Goal: Task Accomplishment & Management: Manage account settings

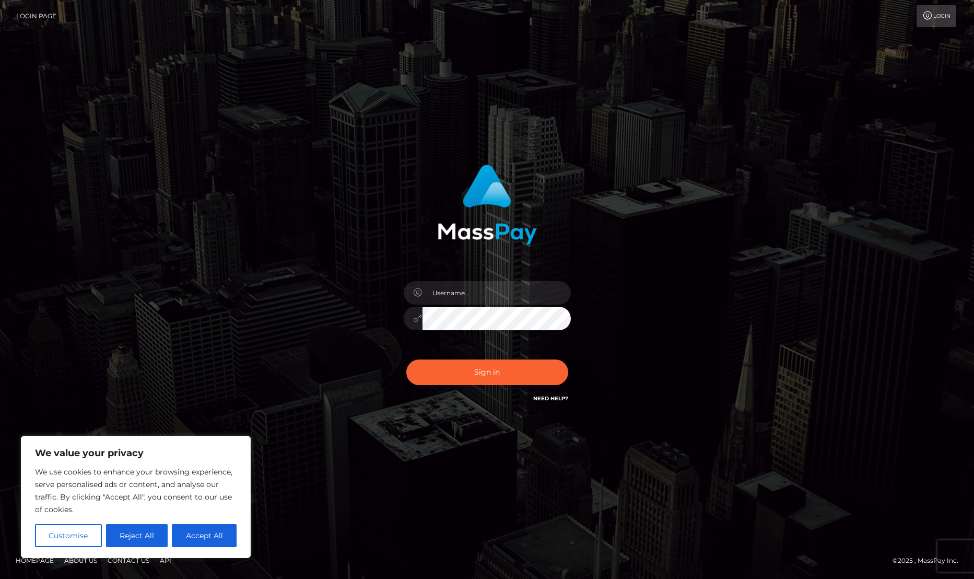
click at [548, 244] on div at bounding box center [487, 201] width 274 height 88
click at [208, 532] on button "Accept All" at bounding box center [204, 535] width 65 height 23
checkbox input "true"
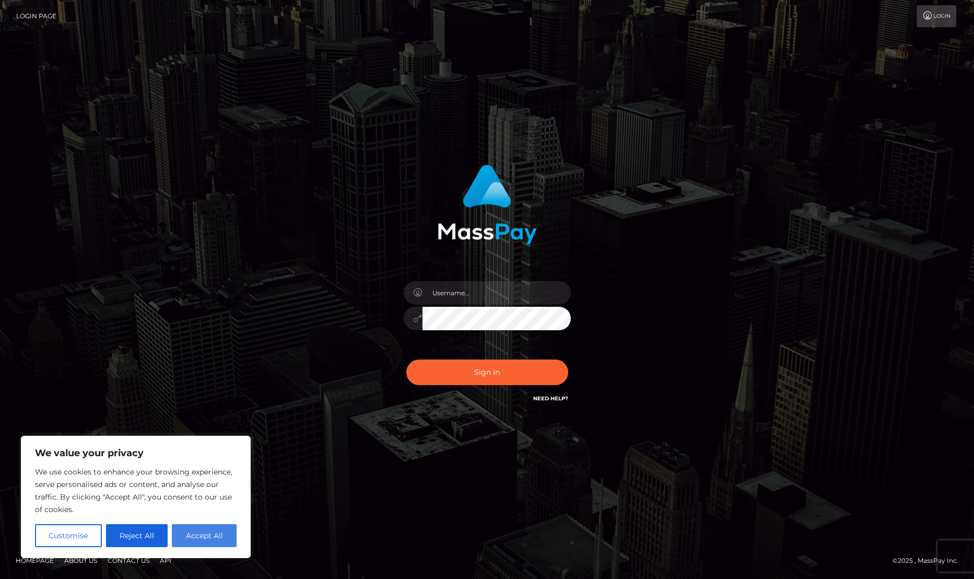
checkbox input "true"
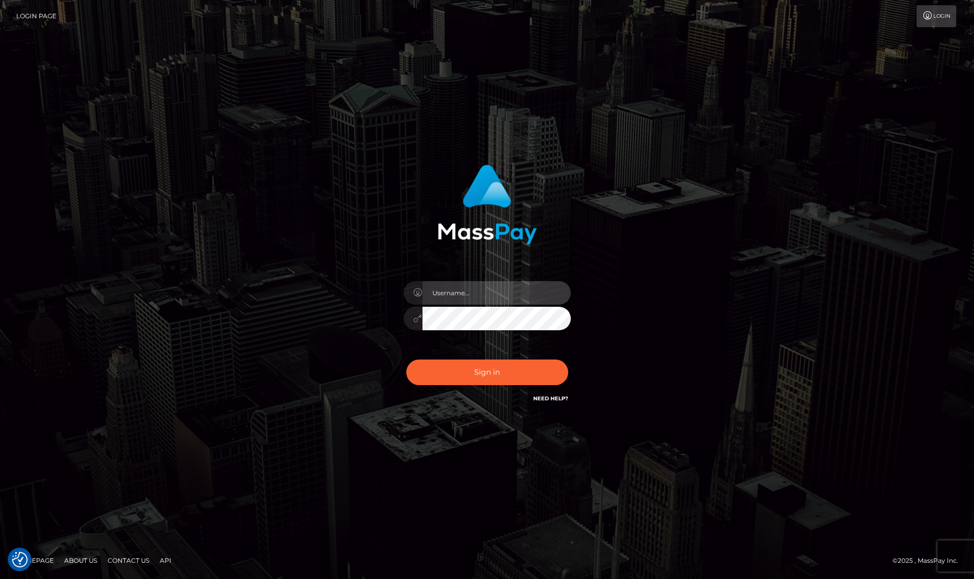
click at [496, 290] on input "text" at bounding box center [497, 293] width 148 height 24
click at [489, 265] on div "Sign in" at bounding box center [487, 284] width 274 height 255
click at [511, 295] on input "text" at bounding box center [497, 293] width 148 height 24
click at [510, 294] on input "text" at bounding box center [497, 293] width 148 height 24
click at [577, 235] on div at bounding box center [487, 201] width 274 height 88
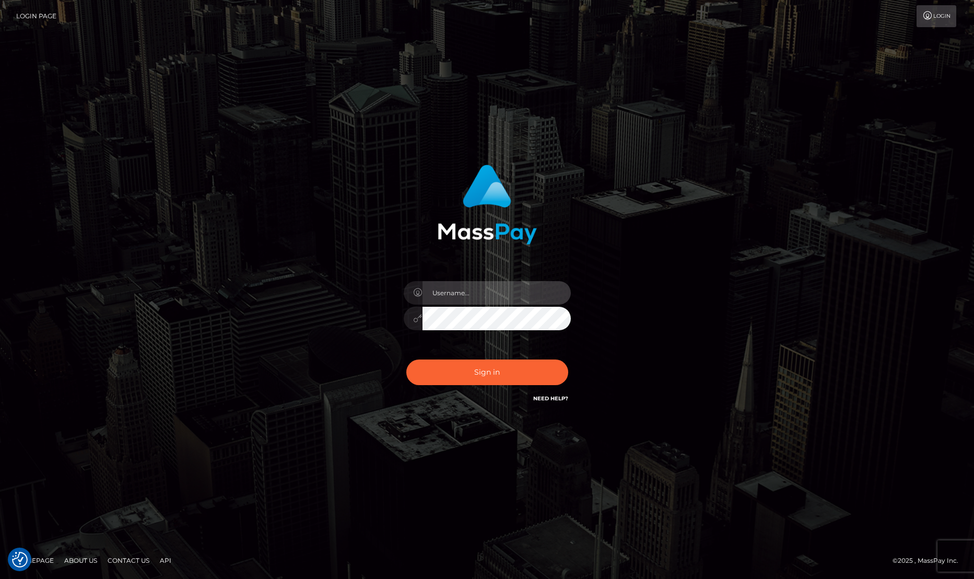
click at [464, 296] on input "text" at bounding box center [497, 293] width 148 height 24
paste input "Laila de Asis"
type input "Laila de Asis"
click at [487, 377] on button "Sign in" at bounding box center [487, 372] width 162 height 26
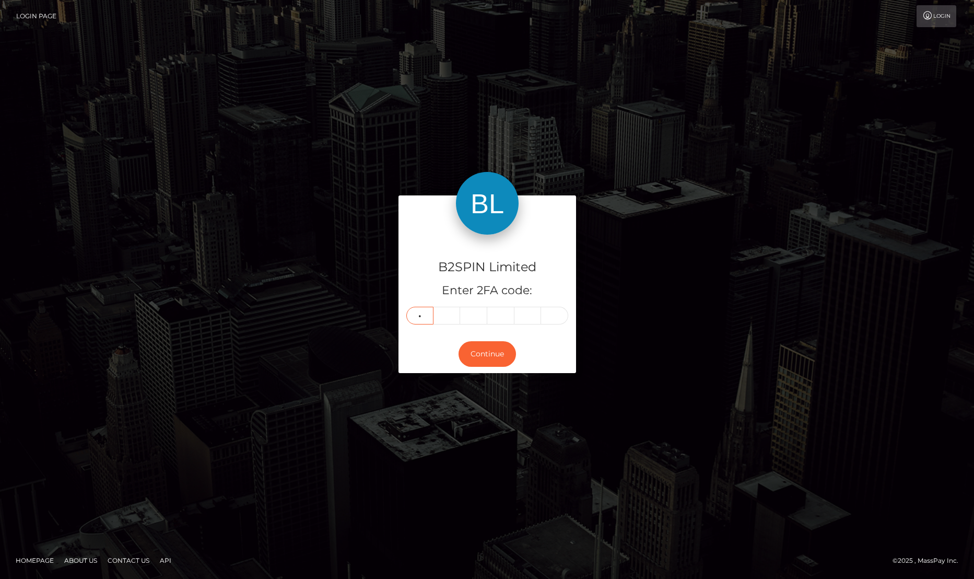
type input "9"
type input "6"
type input "7"
type input "5"
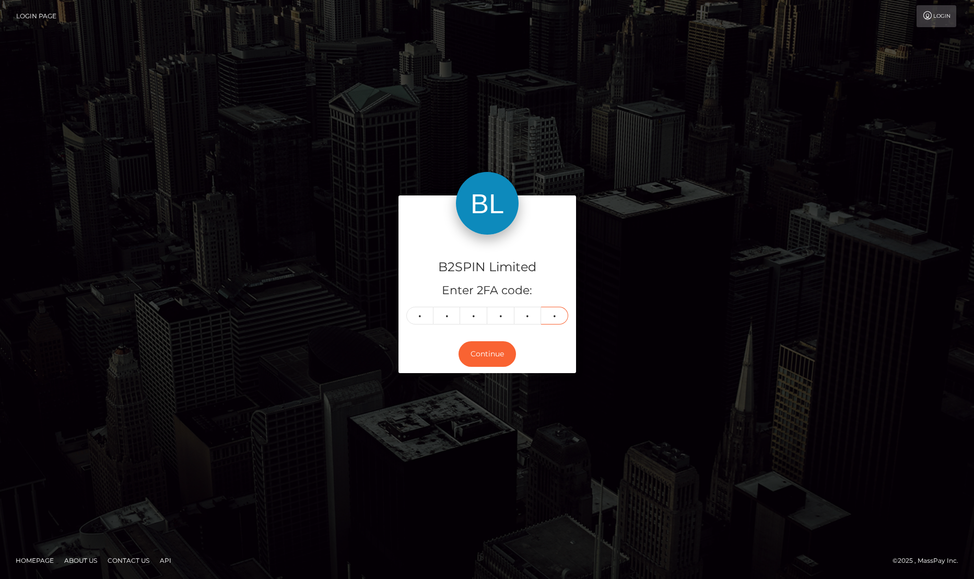
type input "1"
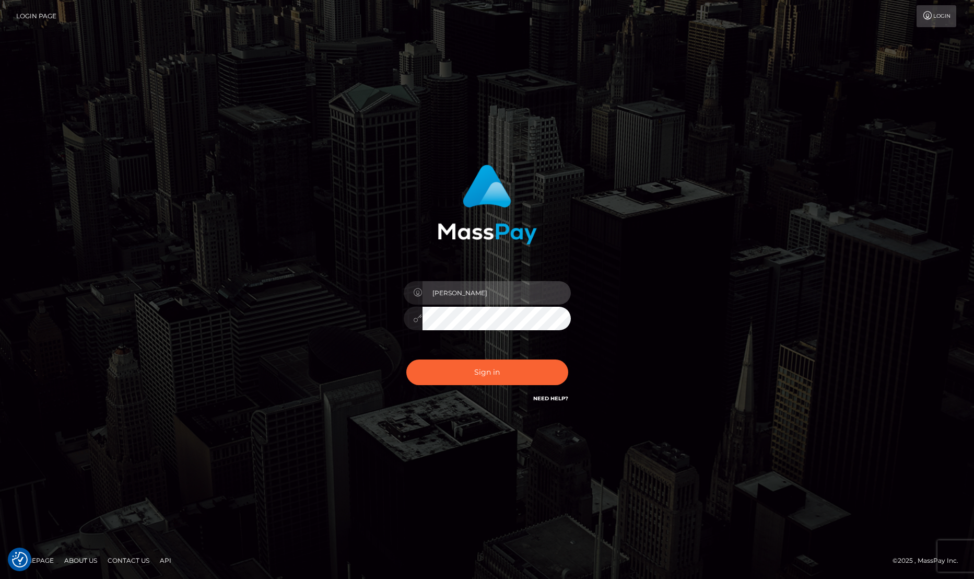
drag, startPoint x: 476, startPoint y: 305, endPoint x: 401, endPoint y: 286, distance: 76.9
click at [401, 286] on div "Laila de Asis" at bounding box center [487, 313] width 183 height 80
paste input "lailadeasis.hello"
type input "lailadeasis.hello"
click at [379, 310] on div "lailadeasis.hello Sign in" at bounding box center [487, 284] width 274 height 255
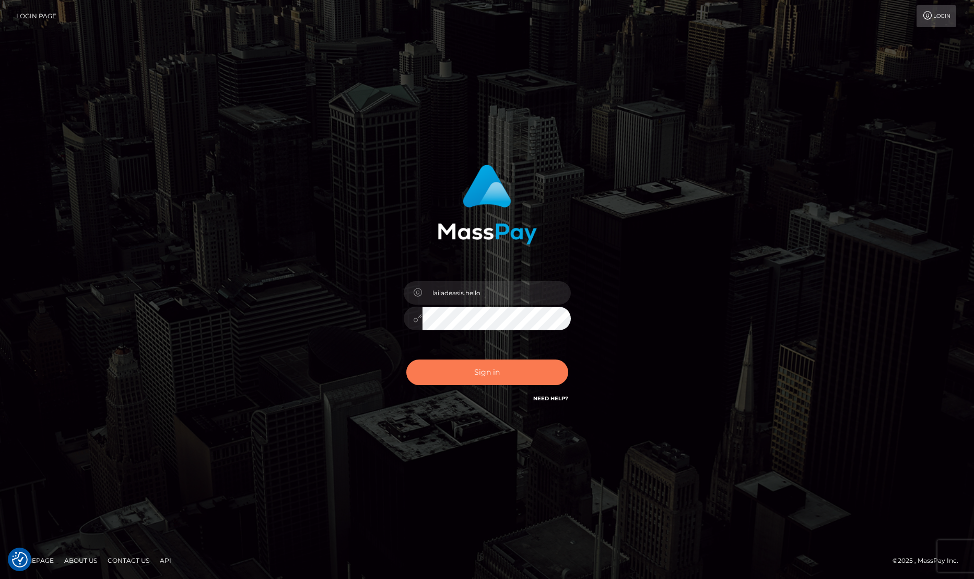
click at [435, 373] on button "Sign in" at bounding box center [487, 372] width 162 height 26
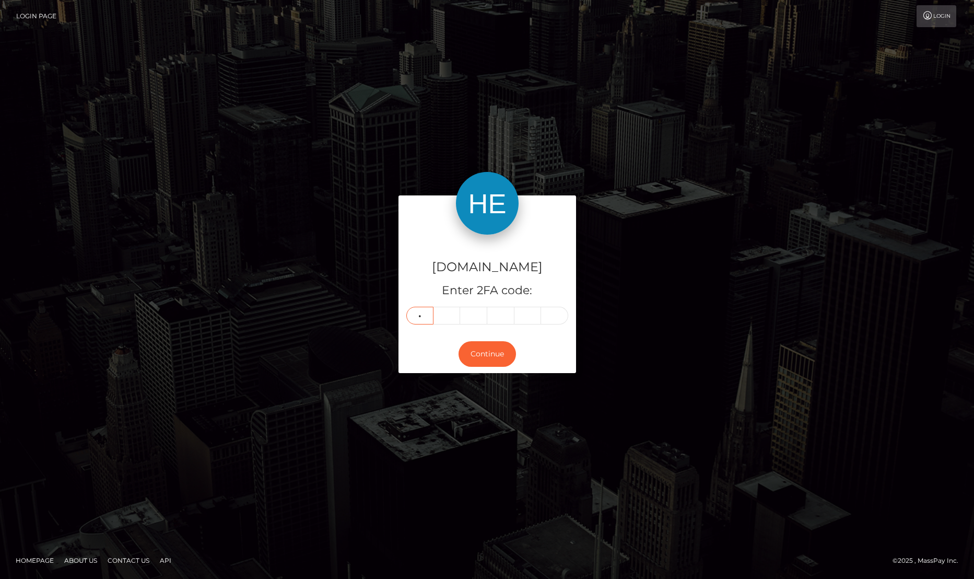
type input "3"
type input "9"
type input "0"
type input "3"
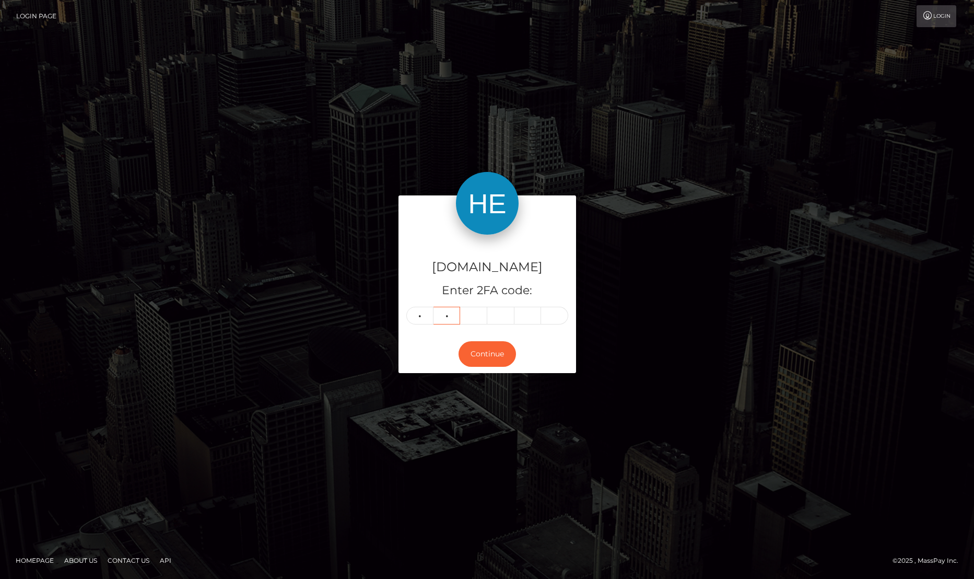
type input "9"
type input "0"
type input "3"
type input "6"
type input "1"
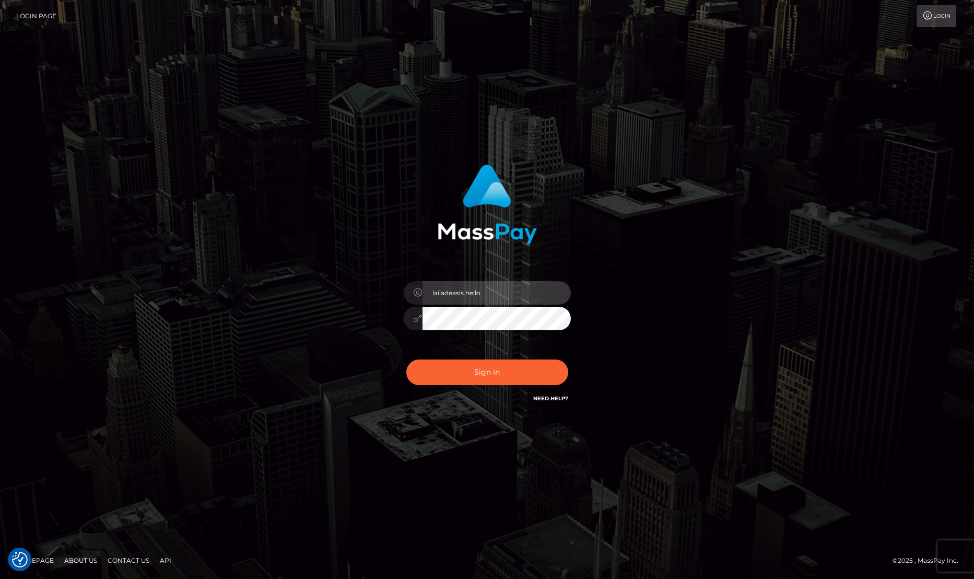
drag, startPoint x: 474, startPoint y: 298, endPoint x: 398, endPoint y: 293, distance: 76.0
click at [398, 293] on div "lailadeasis.hello" at bounding box center [487, 313] width 183 height 80
paste input "scratch"
type input "lailadeasis.scratch"
click at [389, 319] on div "lailadeasis.scratch Sign in" at bounding box center [487, 284] width 274 height 255
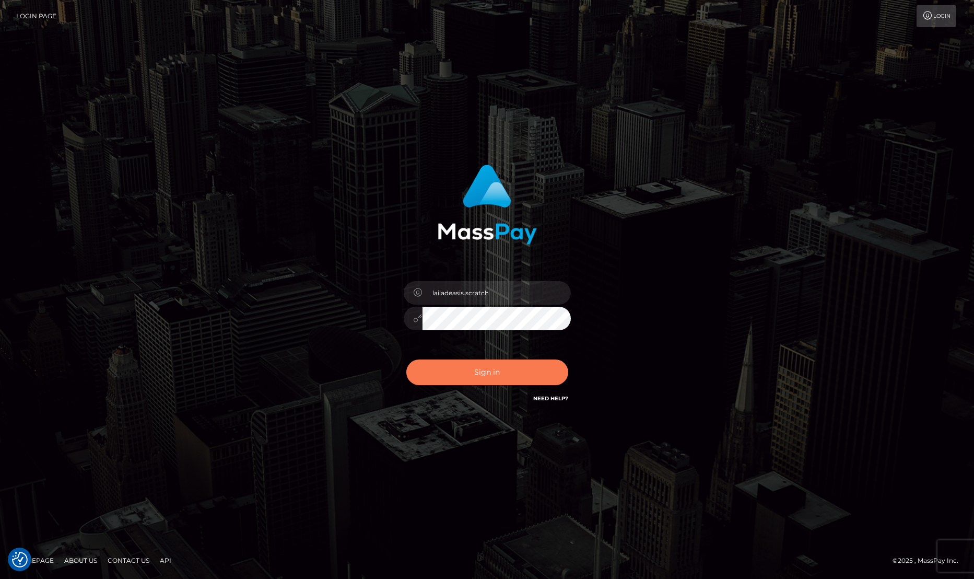
click at [431, 372] on button "Sign in" at bounding box center [487, 372] width 162 height 26
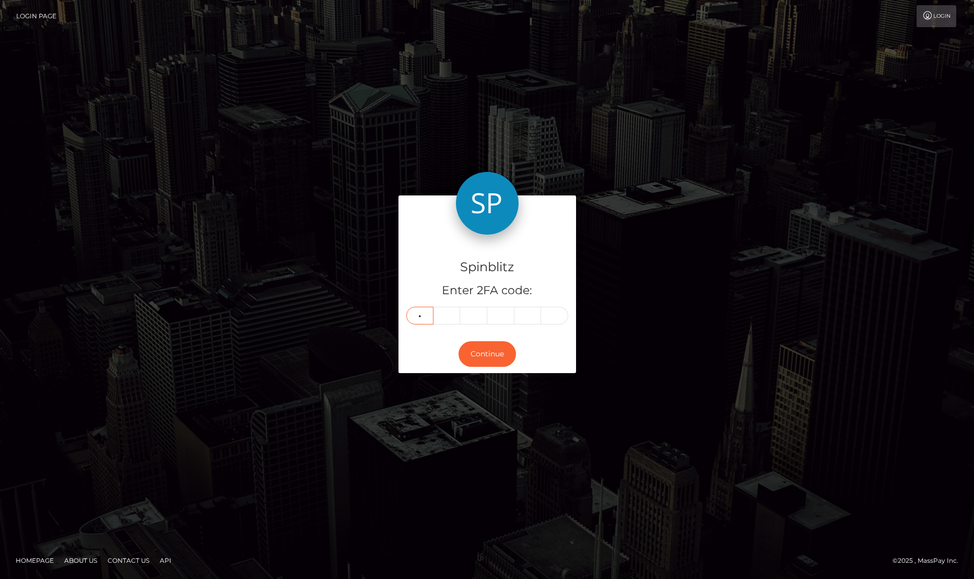
type input "8"
type input "7"
type input "4"
type input "5"
type input "4"
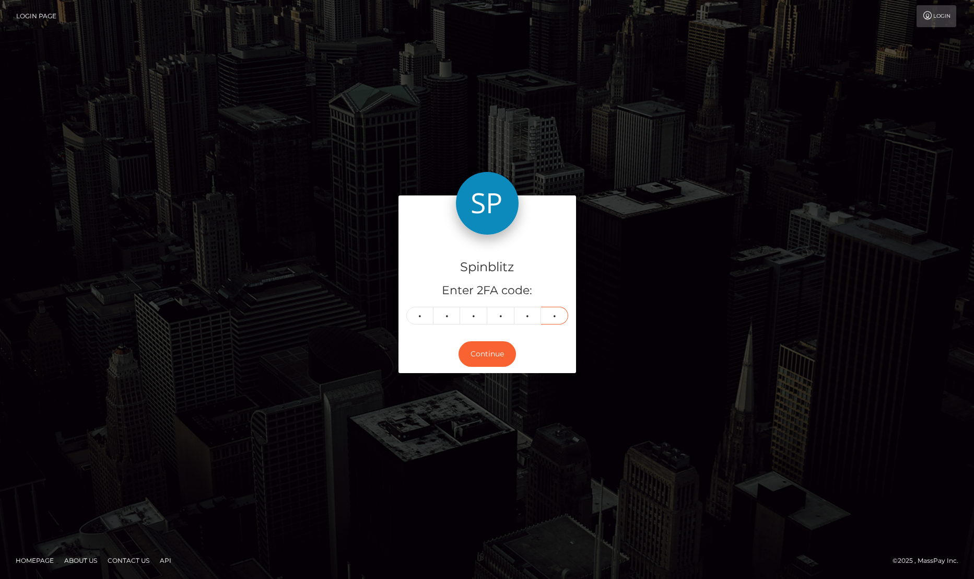
type input "8"
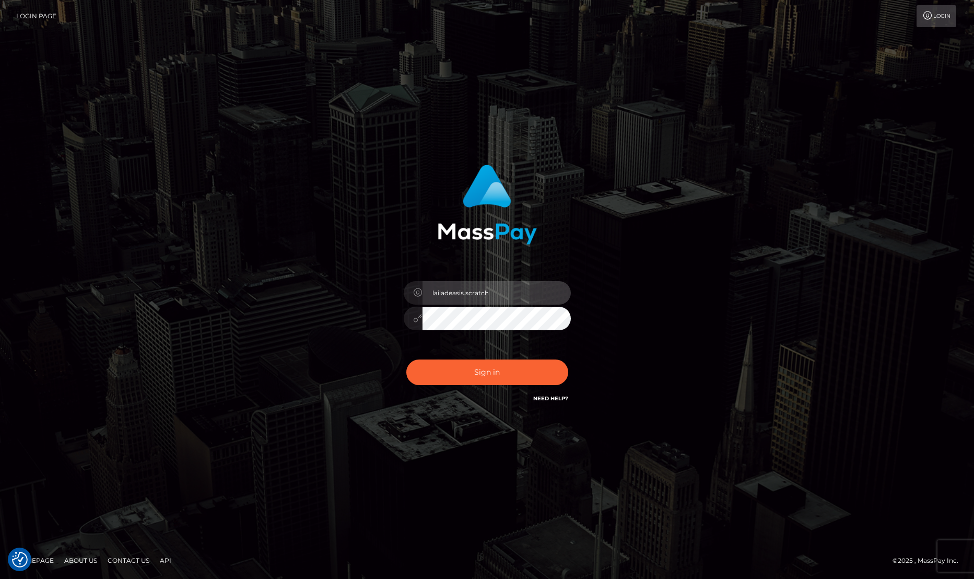
drag, startPoint x: 481, startPoint y: 294, endPoint x: 372, endPoint y: 274, distance: 110.4
click at [372, 274] on div "lailadeasis.scratch Sign in" at bounding box center [487, 284] width 274 height 255
paste input "vip"
type input "lailadeasis.vip"
click at [361, 320] on div "lailadeasis.vip Sign in" at bounding box center [487, 284] width 274 height 255
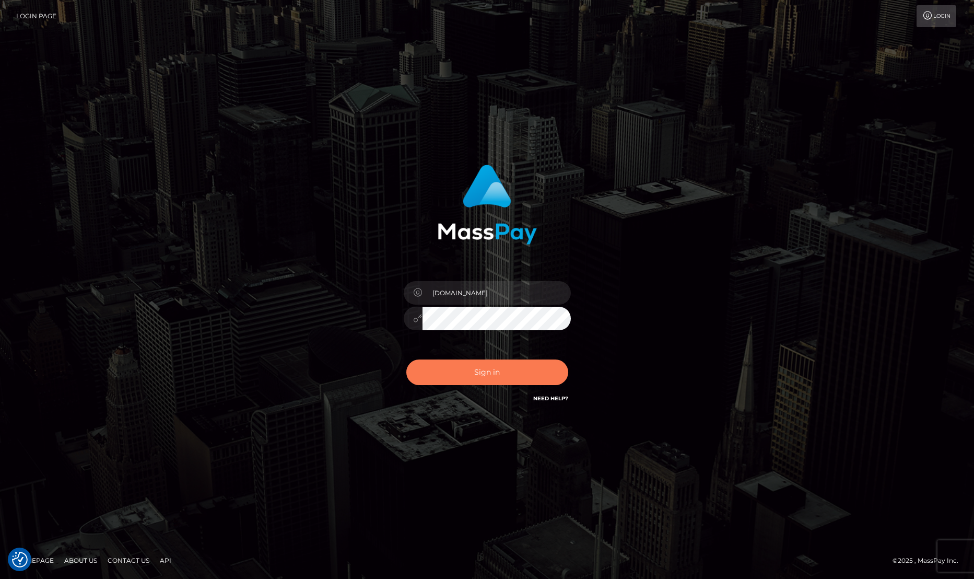
click at [437, 370] on button "Sign in" at bounding box center [487, 372] width 162 height 26
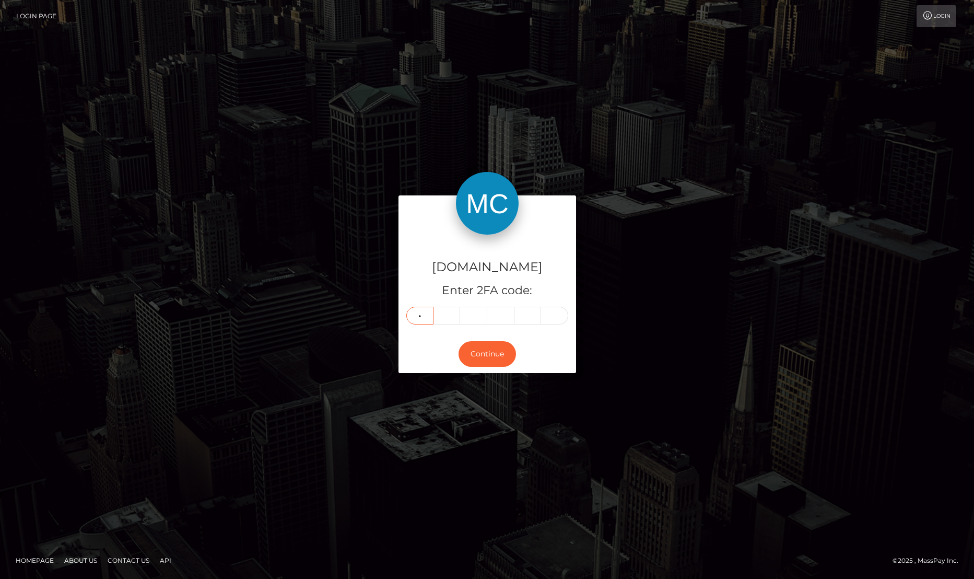
type input "3"
type input "2"
type input "7"
type input "6"
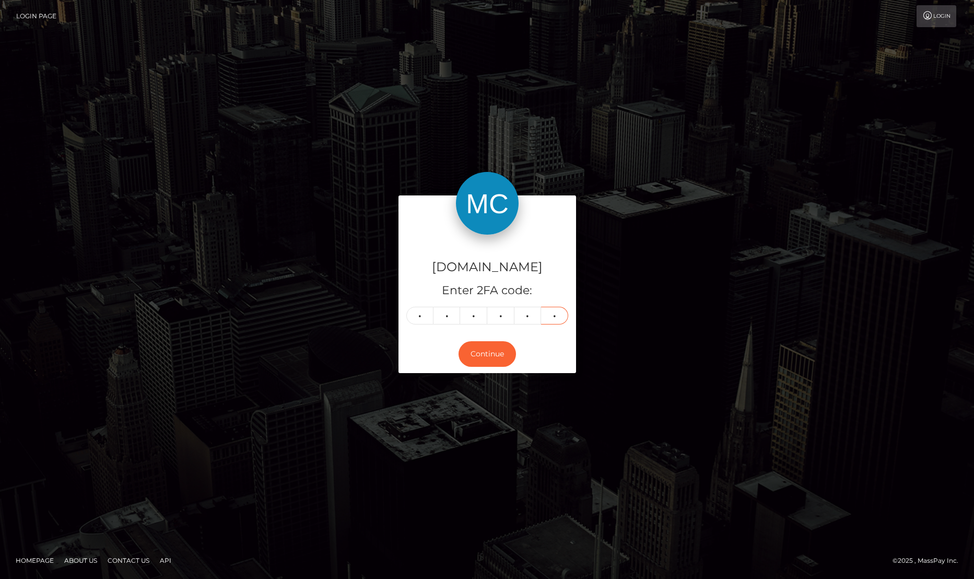
type input "8"
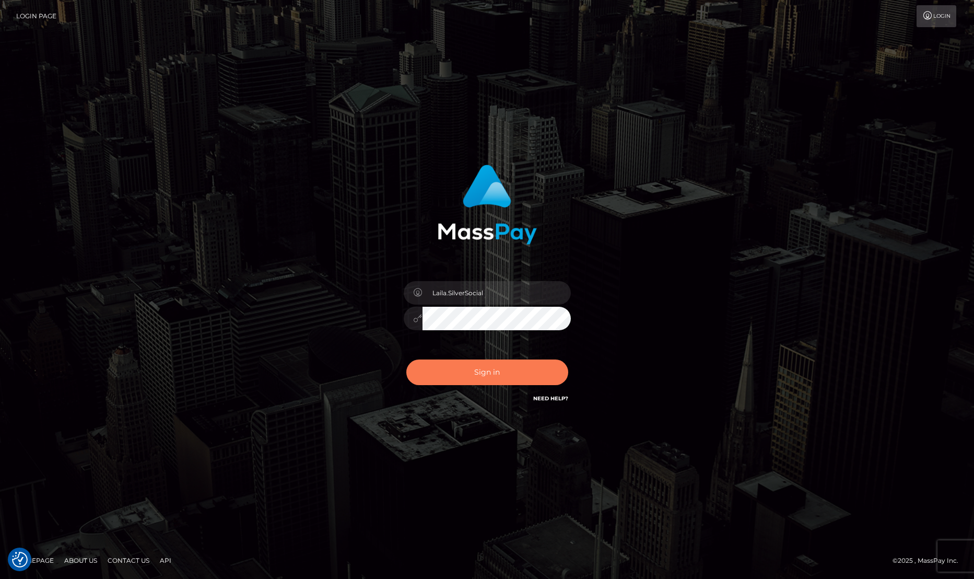
click at [437, 374] on button "Sign in" at bounding box center [487, 372] width 162 height 26
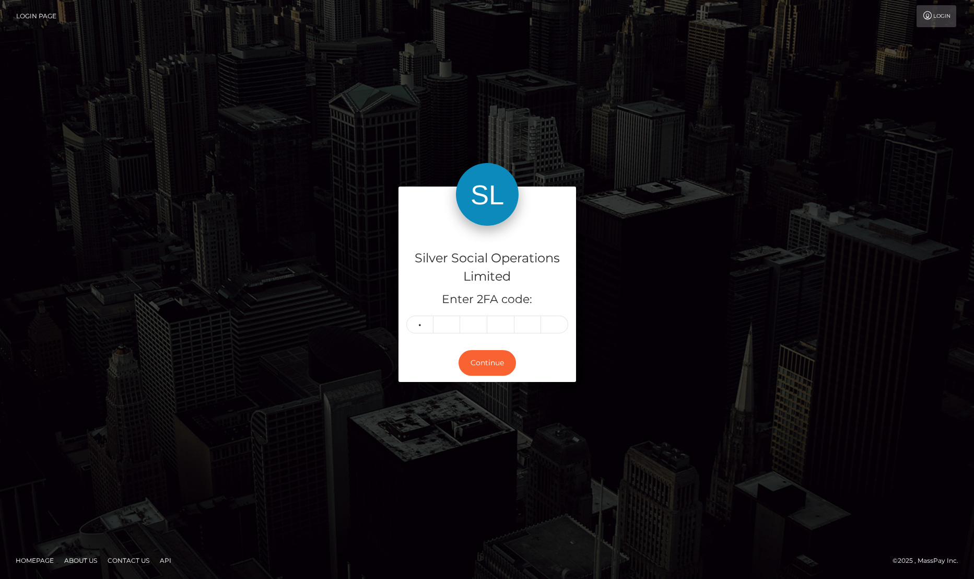
type input "7"
type input "6"
type input "8"
type input "7"
type input "3"
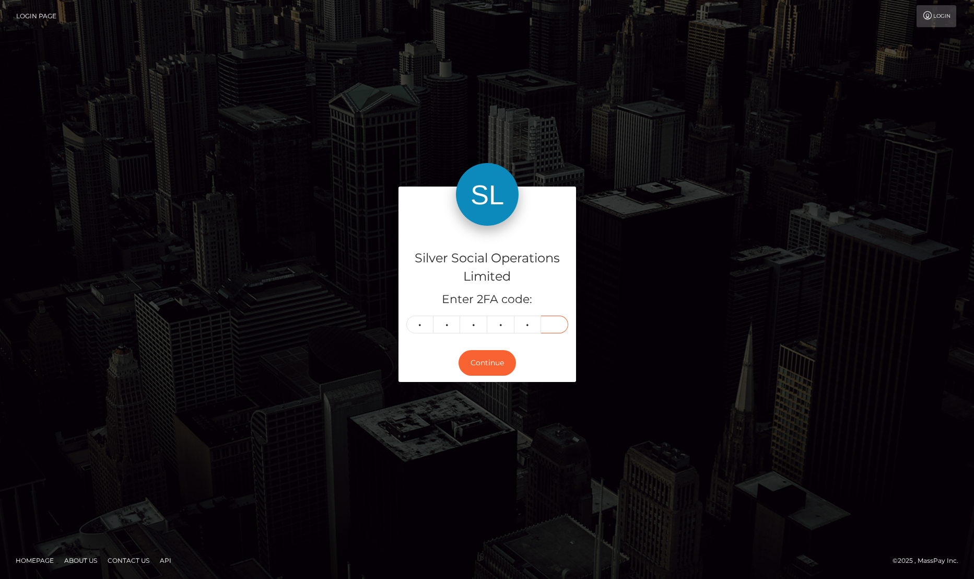
type input "1"
